Goal: Task Accomplishment & Management: Manage account settings

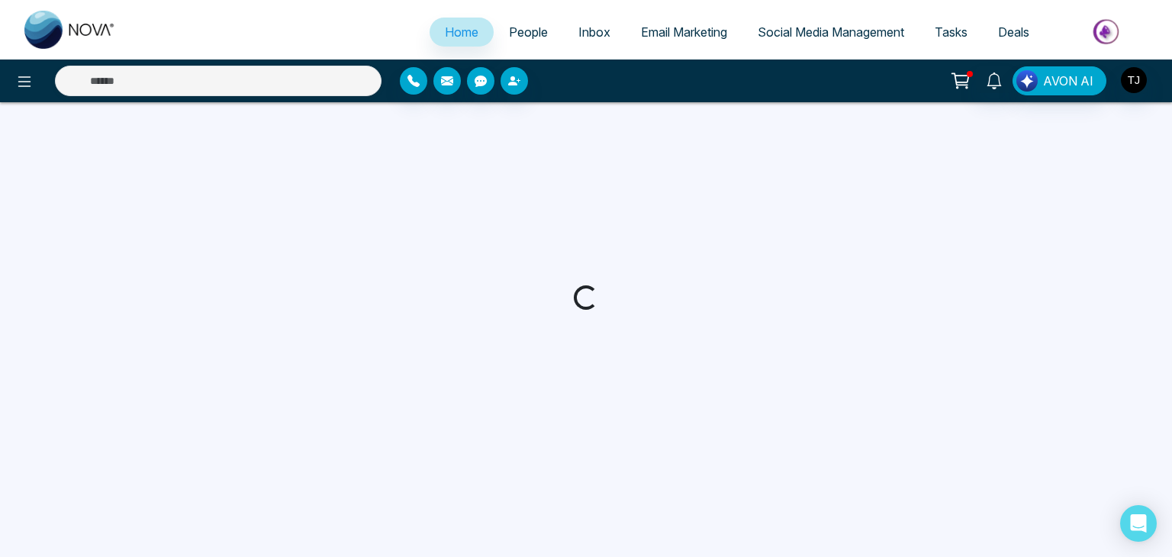
select select "*"
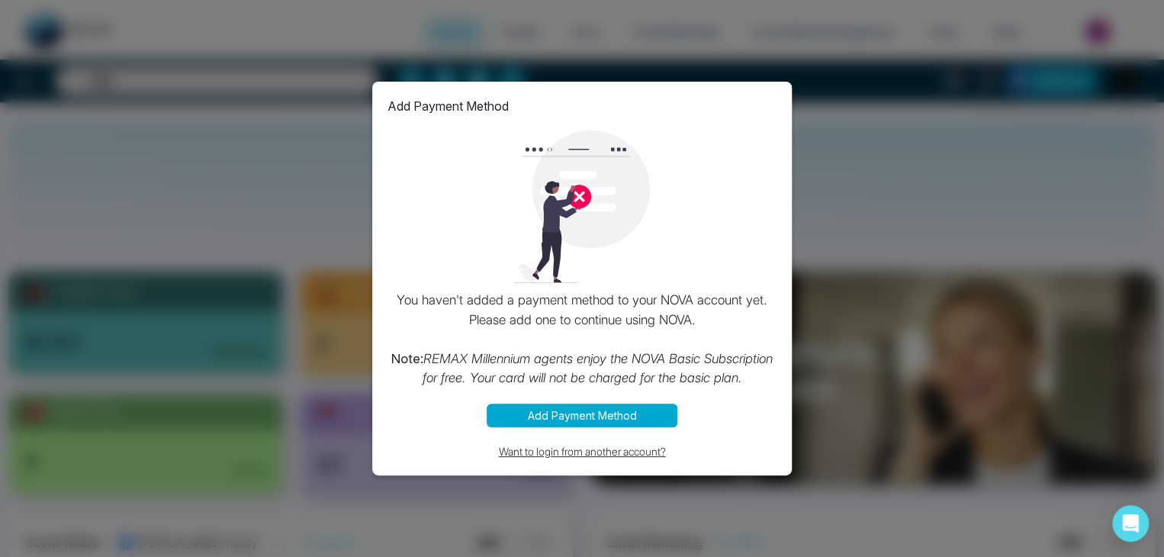
click at [668, 453] on button "Want to login from another account?" at bounding box center [581, 451] width 389 height 18
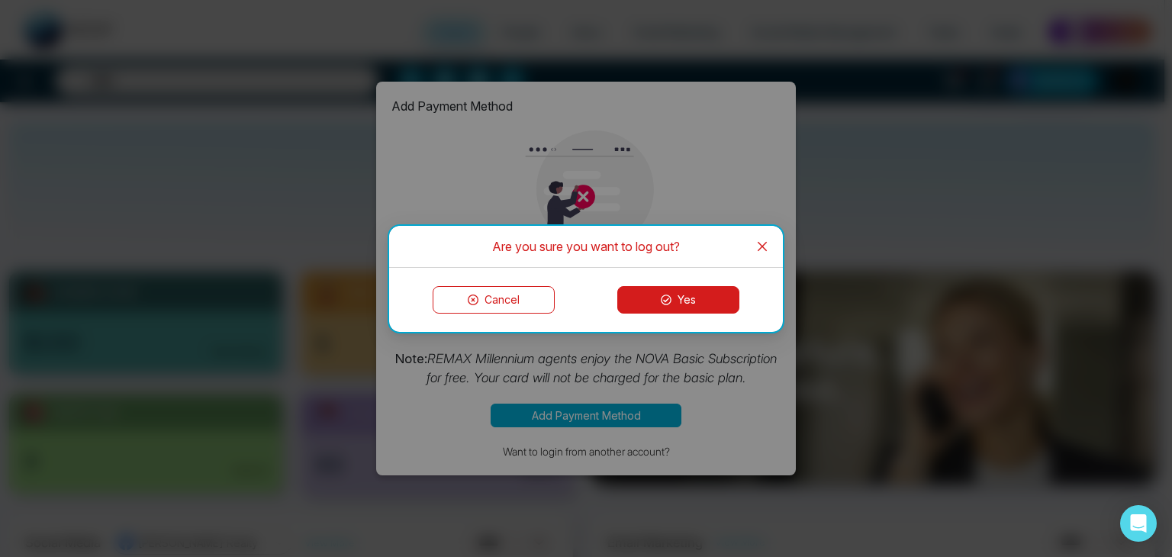
click at [731, 309] on button "Yes" at bounding box center [678, 299] width 122 height 27
